Goal: Task Accomplishment & Management: Complete application form

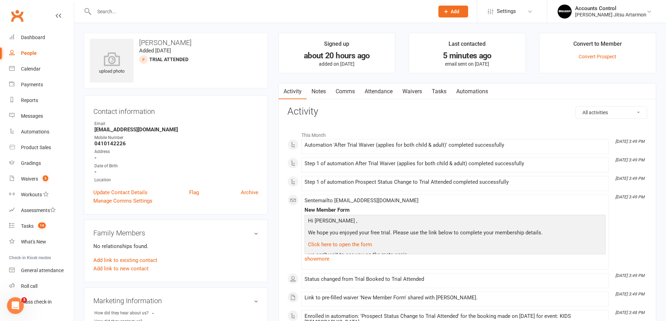
click at [412, 92] on link "Waivers" at bounding box center [412, 92] width 29 height 16
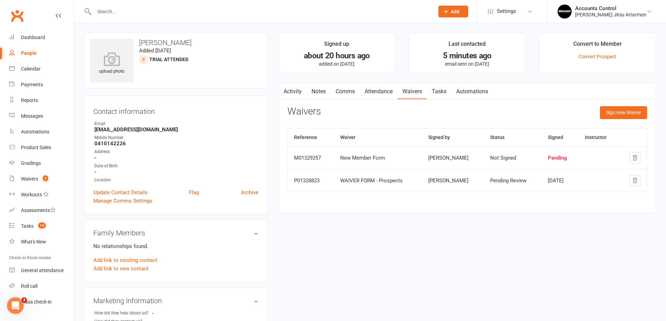
click at [364, 157] on div "New Member Form" at bounding box center [378, 158] width 76 height 6
click at [468, 155] on td "[PERSON_NAME]" at bounding box center [453, 158] width 62 height 23
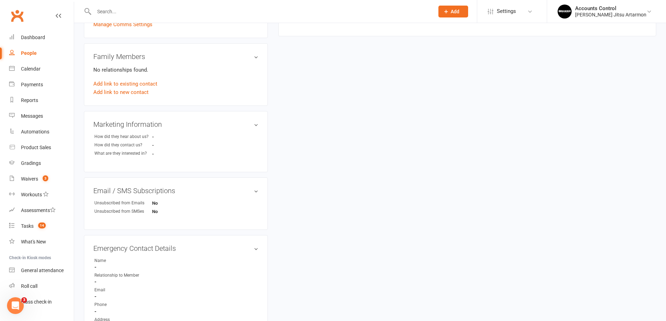
scroll to position [282, 0]
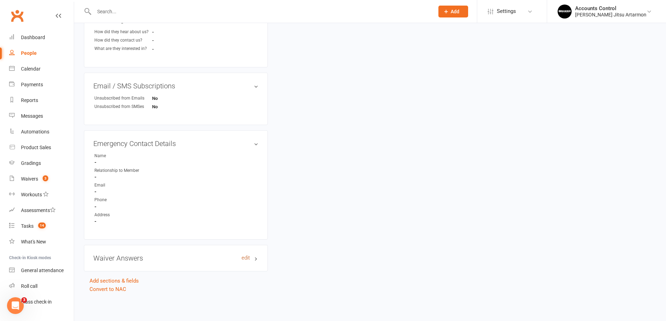
click at [249, 256] on link "edit" at bounding box center [246, 258] width 8 height 6
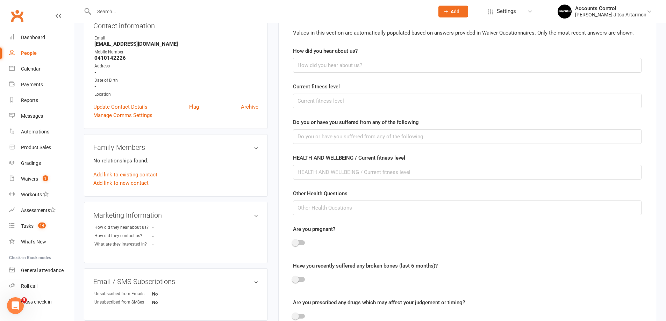
scroll to position [0, 0]
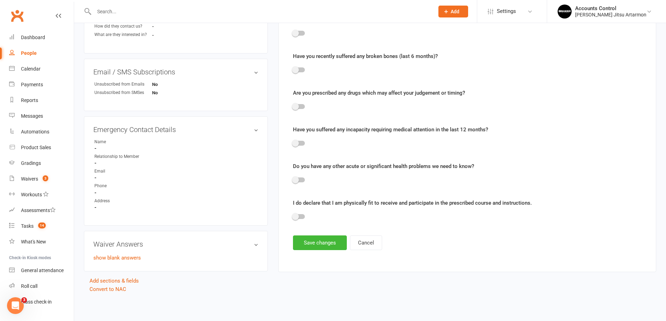
scroll to position [156, 0]
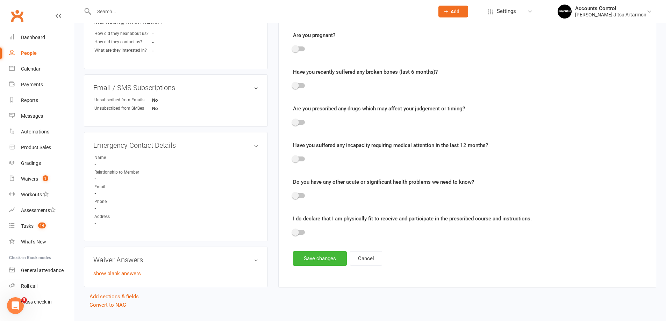
scroll to position [70, 0]
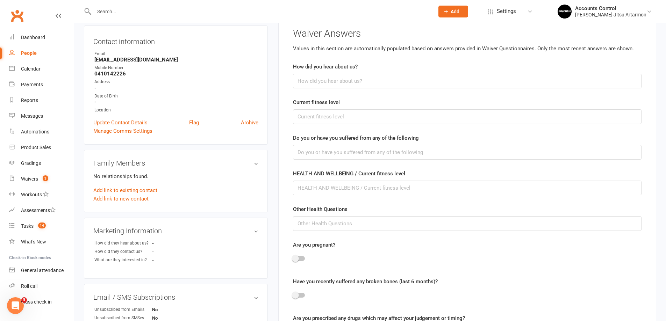
click at [22, 51] on div "People" at bounding box center [29, 53] width 16 height 6
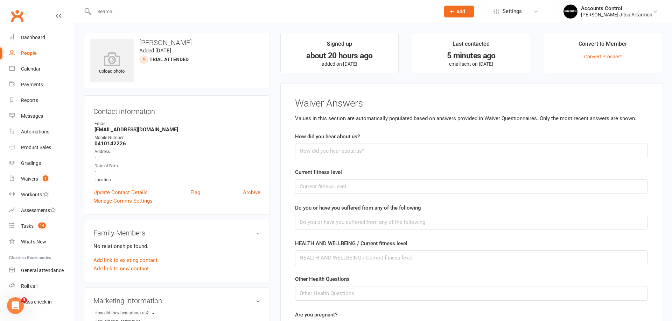
select select "100"
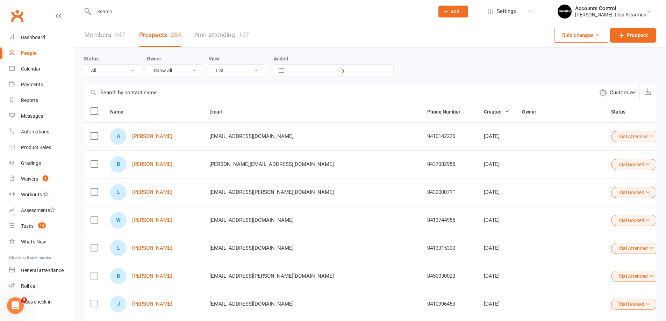
drag, startPoint x: 196, startPoint y: 86, endPoint x: 433, endPoint y: 61, distance: 238.2
click at [433, 61] on div "Status All (No status set) (Invalid status) Initial Contact Follow-up Call Foll…" at bounding box center [370, 66] width 573 height 22
click at [167, 137] on link "[PERSON_NAME]" at bounding box center [152, 137] width 40 height 6
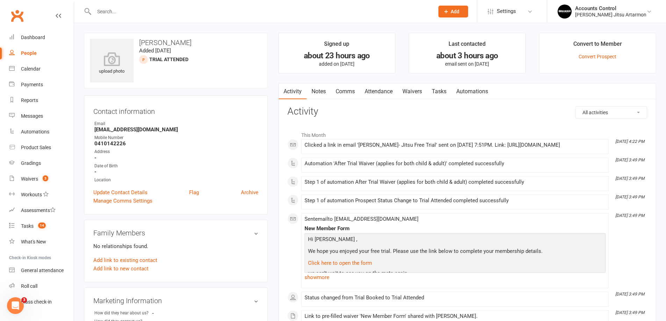
click at [413, 93] on link "Waivers" at bounding box center [412, 92] width 29 height 16
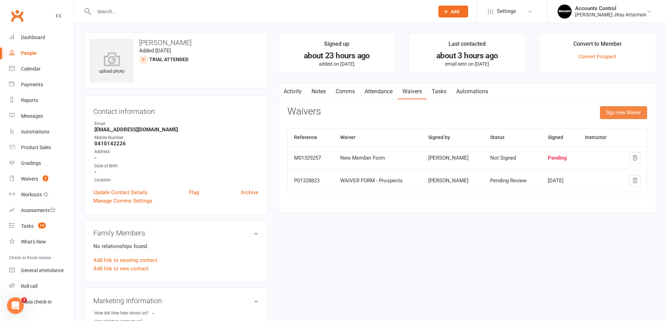
click at [621, 108] on button "Sign new Waiver" at bounding box center [623, 112] width 47 height 13
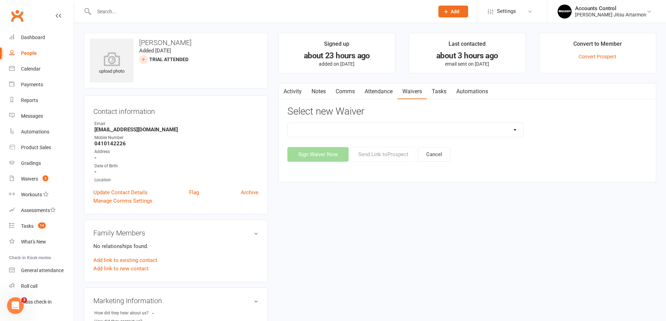
click at [438, 130] on select "KIDS HOLIDAY CAMP ([DATE] - [DATE]) LANE COVE PUBLIC SCHOOL Membership Cancella…" at bounding box center [406, 130] width 236 height 14
select select "10907"
click at [288, 123] on select "KIDS HOLIDAY CAMP ([DATE] - [DATE]) LANE COVE PUBLIC SCHOOL Membership Cancella…" at bounding box center [406, 130] width 236 height 14
click at [337, 158] on button "Sign Waiver Now" at bounding box center [318, 154] width 61 height 15
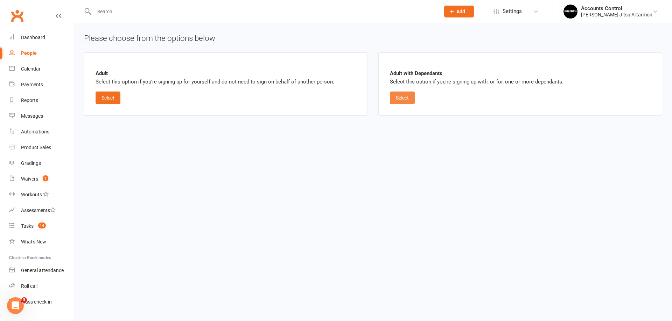
click at [401, 101] on button "Select" at bounding box center [402, 98] width 25 height 13
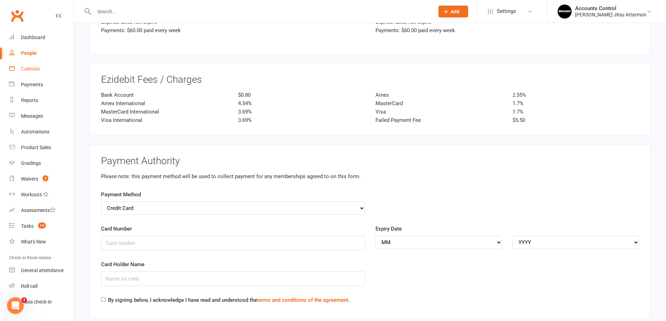
scroll to position [903, 0]
